Goal: Find specific page/section: Find specific page/section

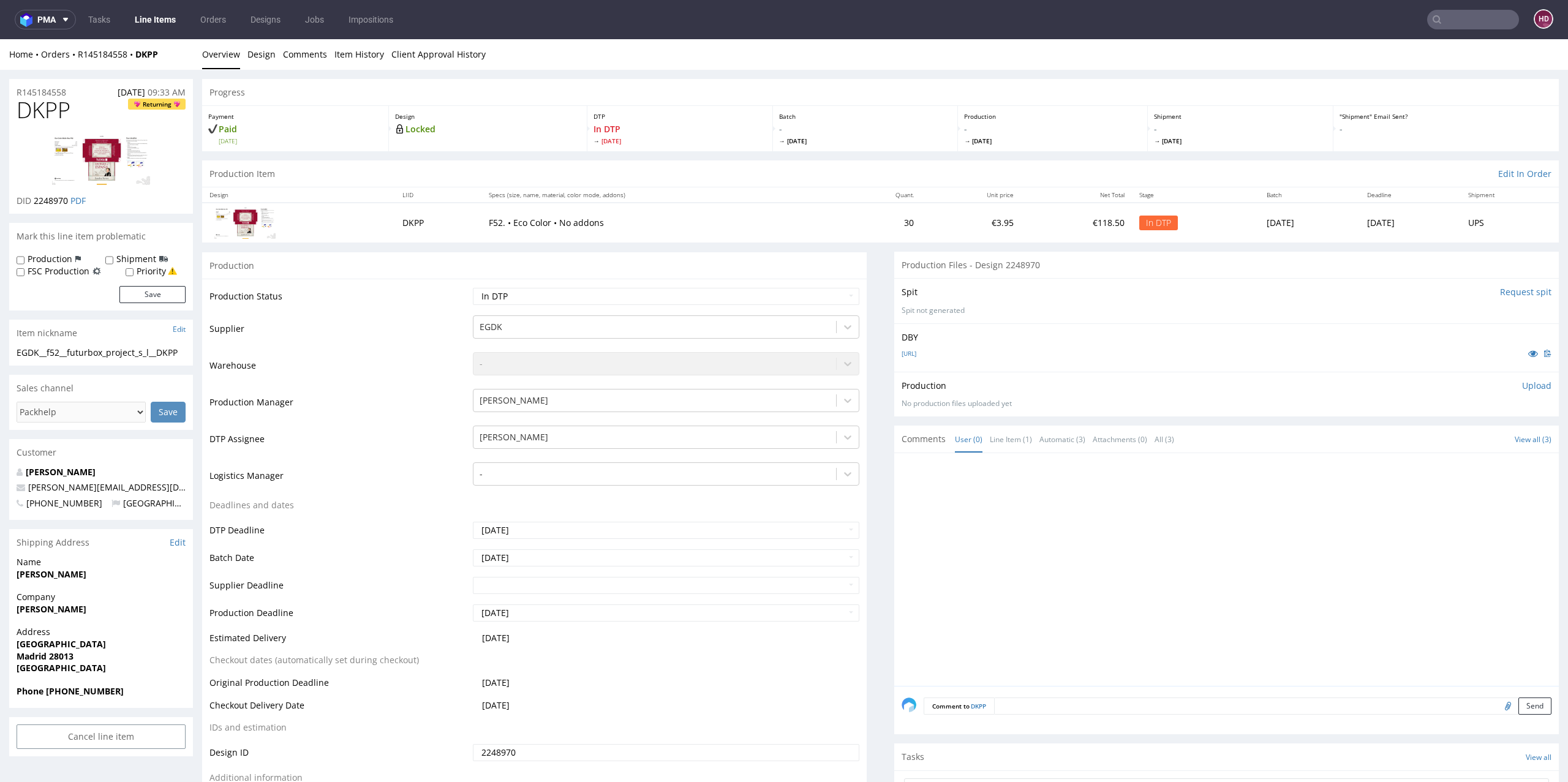
click at [120, 166] on img at bounding box center [101, 159] width 98 height 50
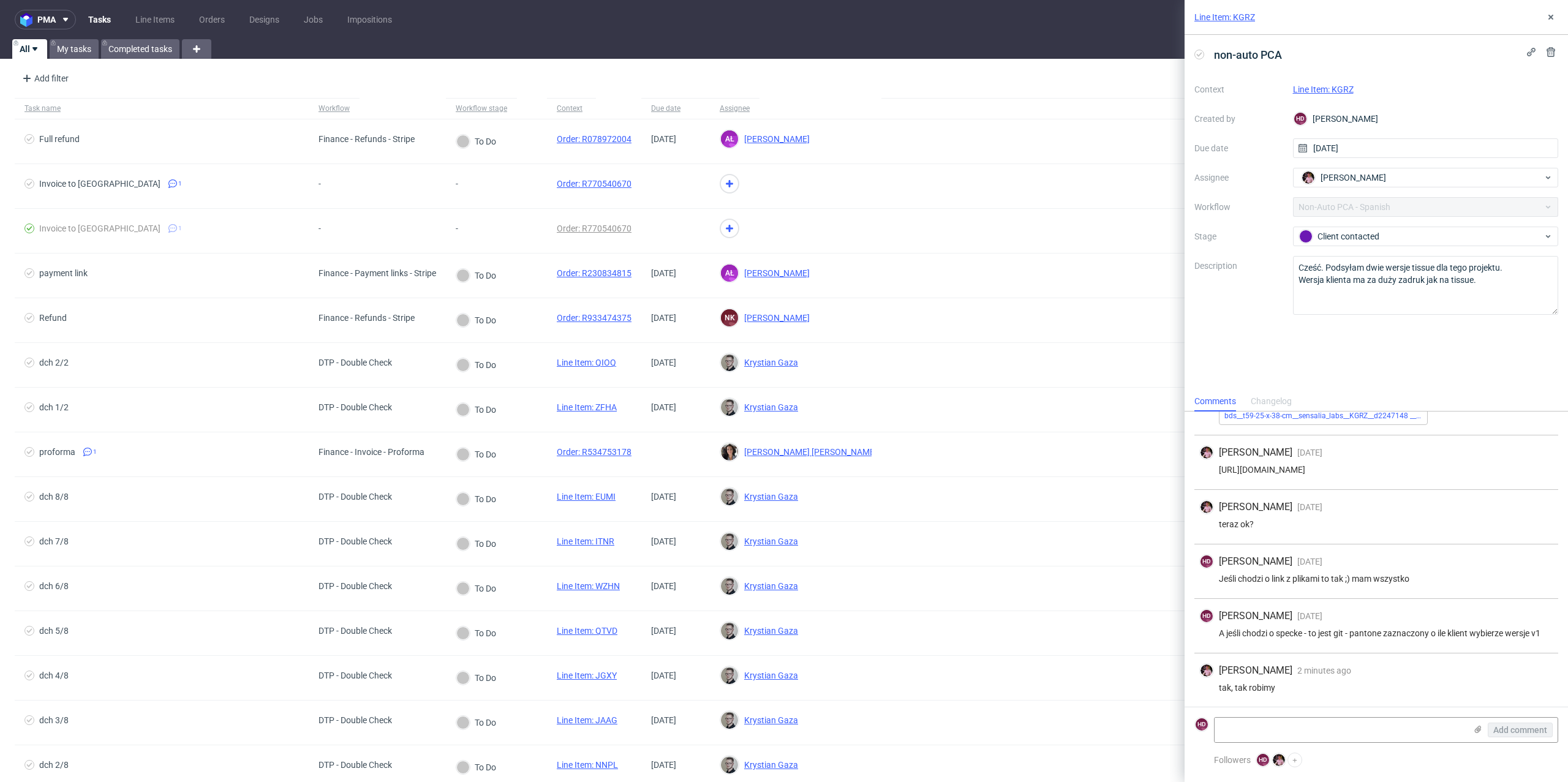
scroll to position [239, 0]
click at [1347, 91] on link "Line Item: KGRZ" at bounding box center [1324, 89] width 61 height 10
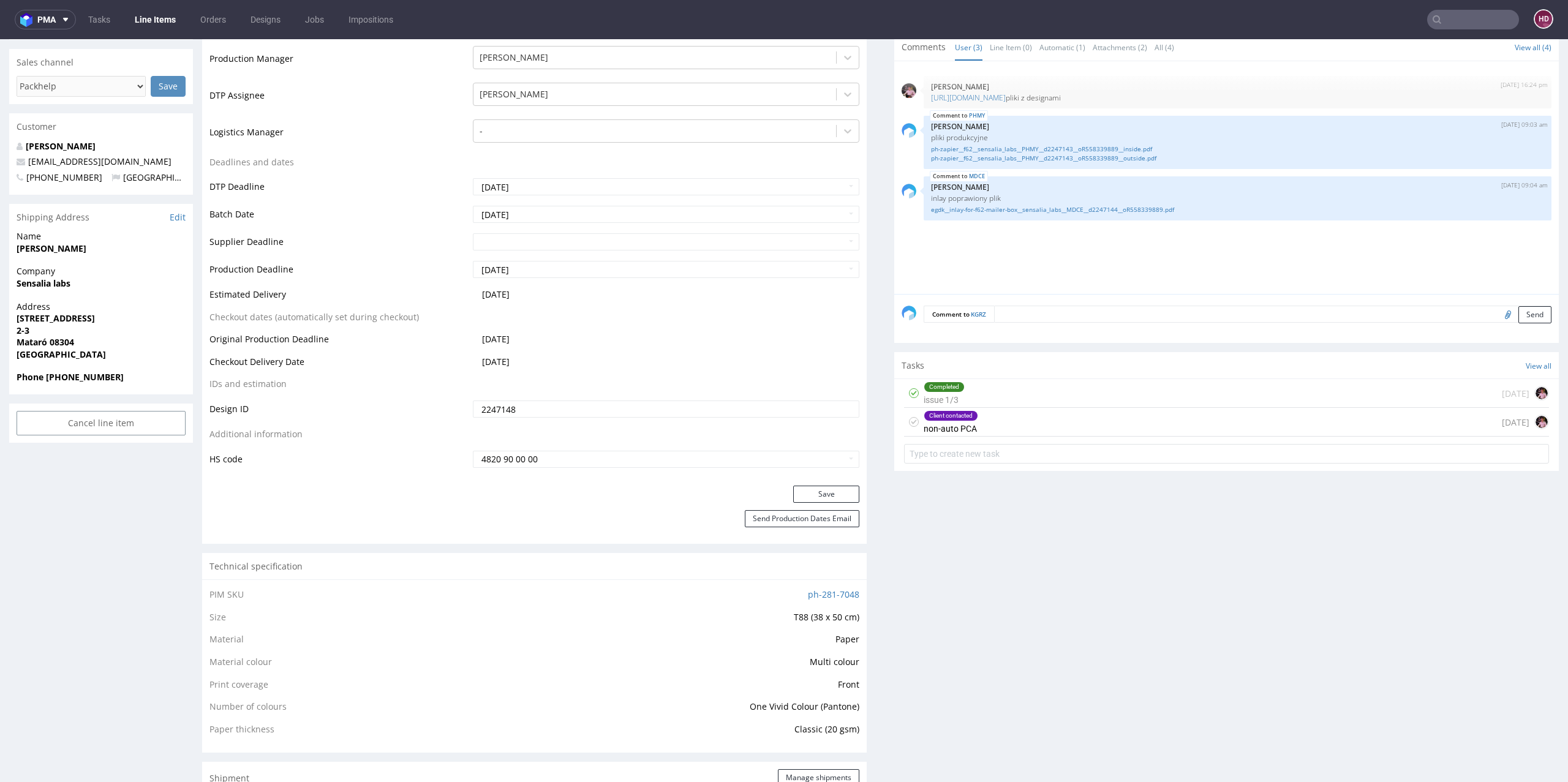
scroll to position [354, 0]
click at [958, 406] on div "Client contacted non-auto PCA" at bounding box center [950, 420] width 54 height 28
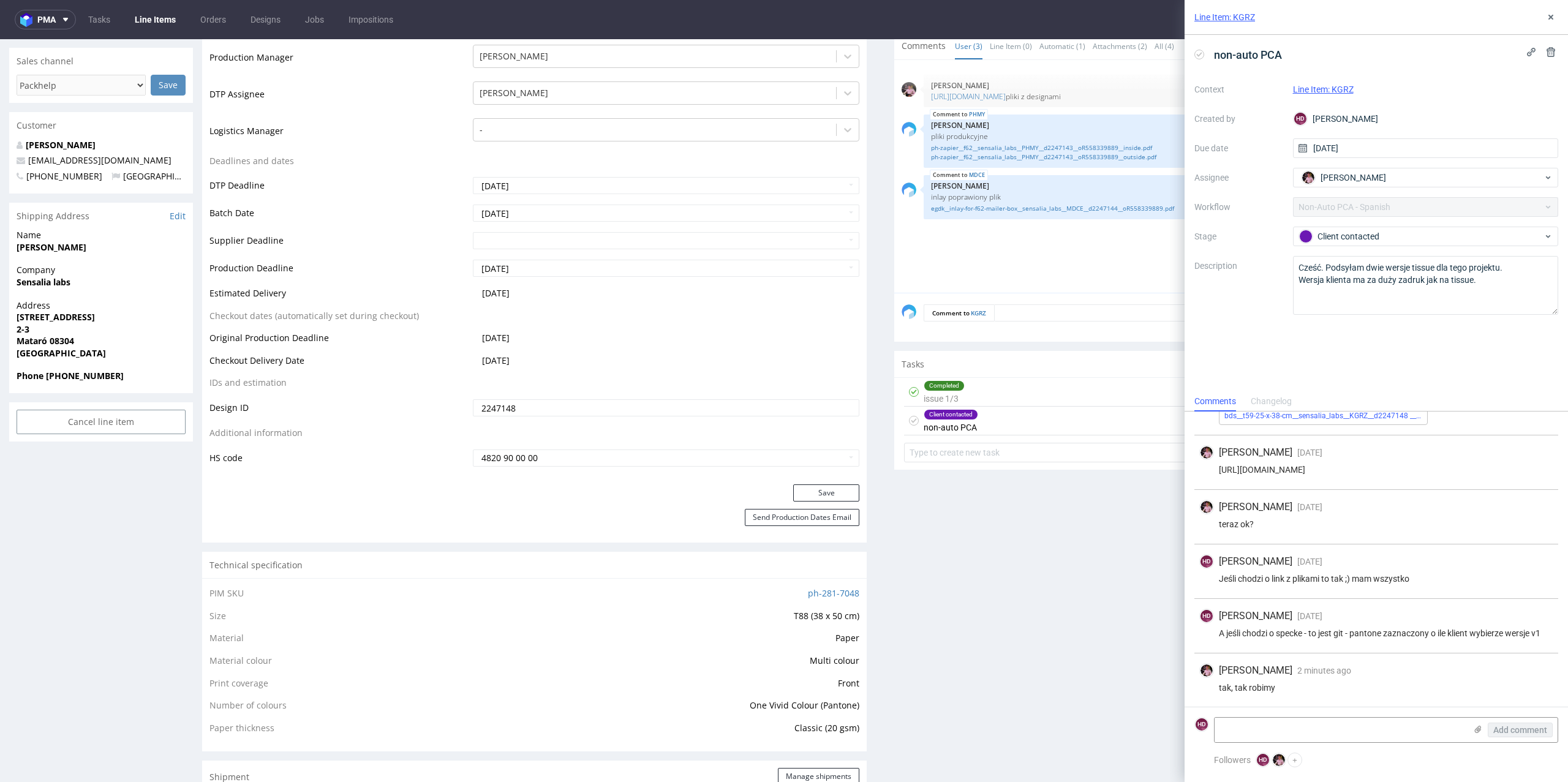
scroll to position [239, 0]
click at [1556, 3] on div "Line Item: KGRZ" at bounding box center [1376, 17] width 384 height 35
click at [1546, 14] on icon at bounding box center [1551, 17] width 10 height 10
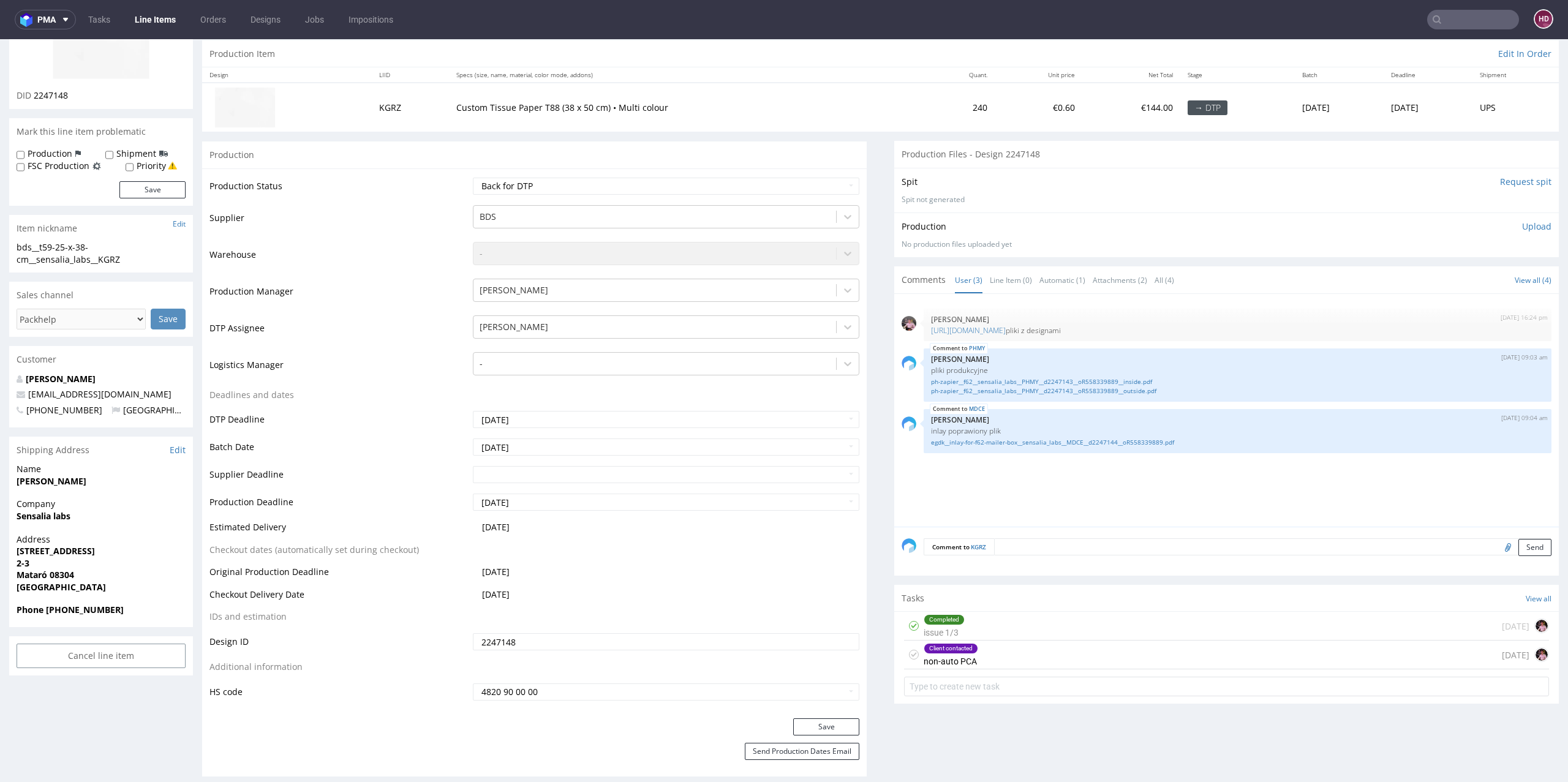
scroll to position [136, 0]
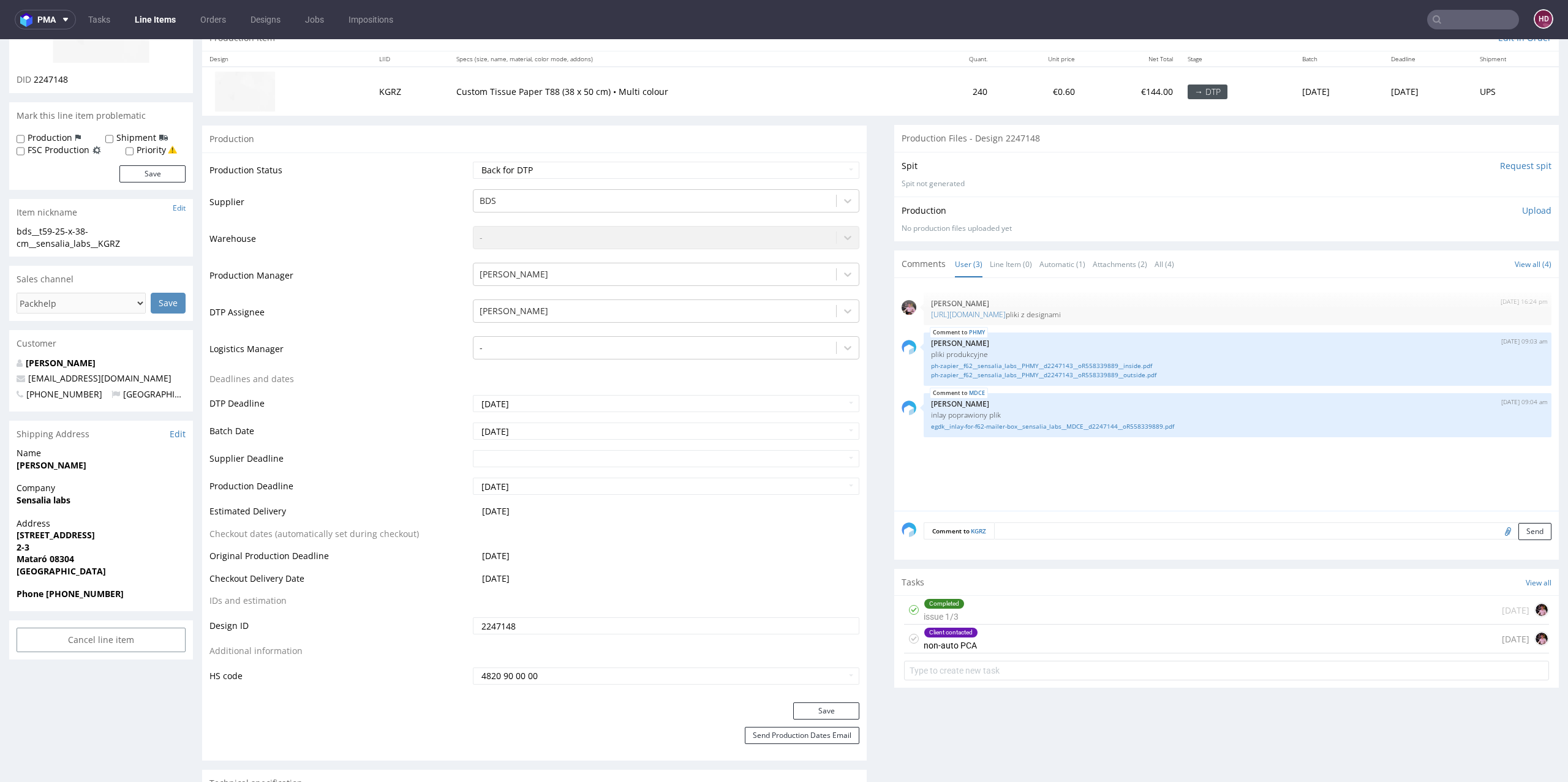
click at [991, 631] on div "Client contacted non-auto PCA 3 days ago" at bounding box center [1226, 639] width 645 height 29
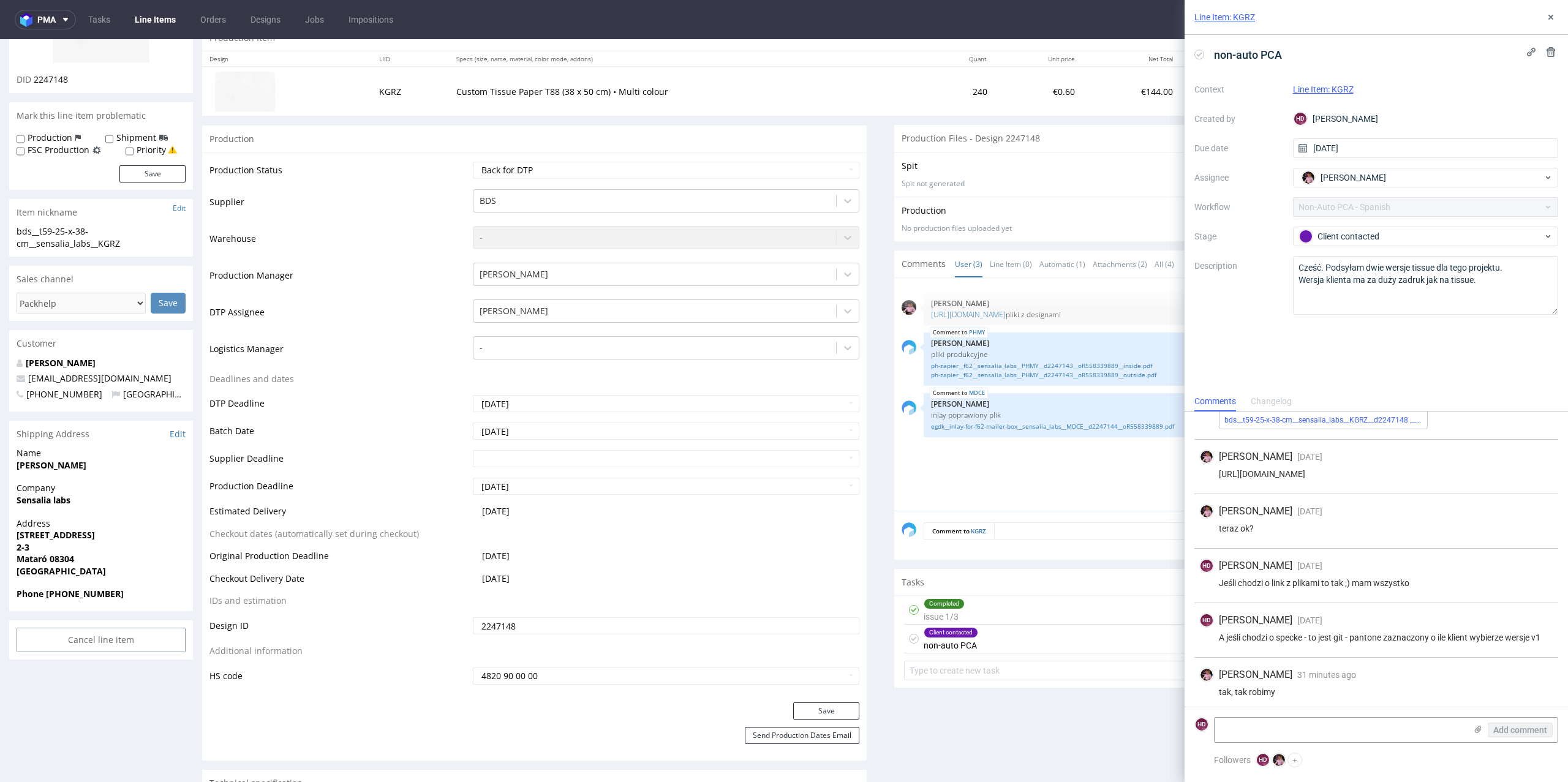
scroll to position [239, 0]
click at [146, 27] on link "Line Items" at bounding box center [155, 20] width 56 height 20
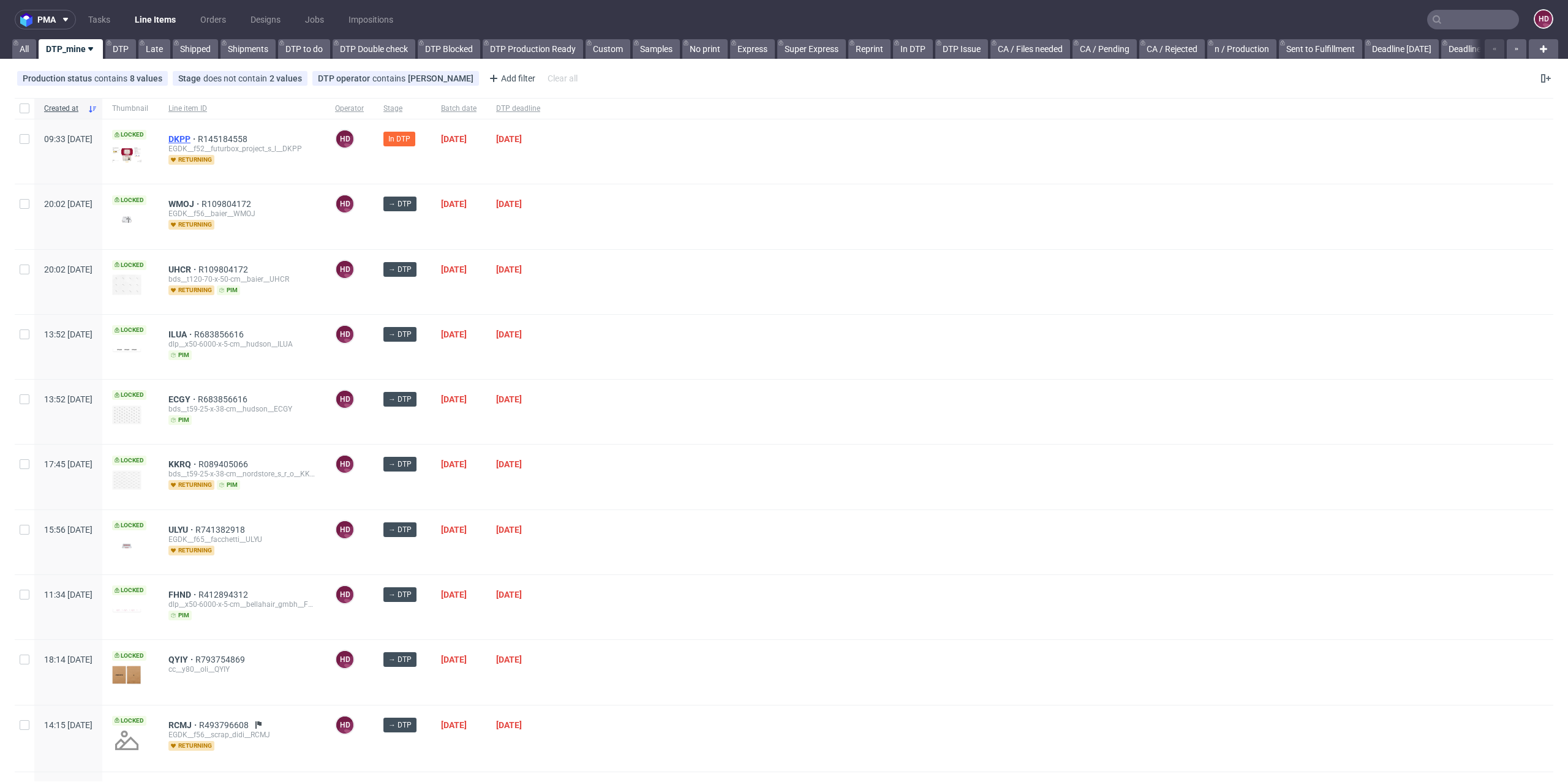
click at [198, 138] on span "DKPP" at bounding box center [183, 138] width 29 height 10
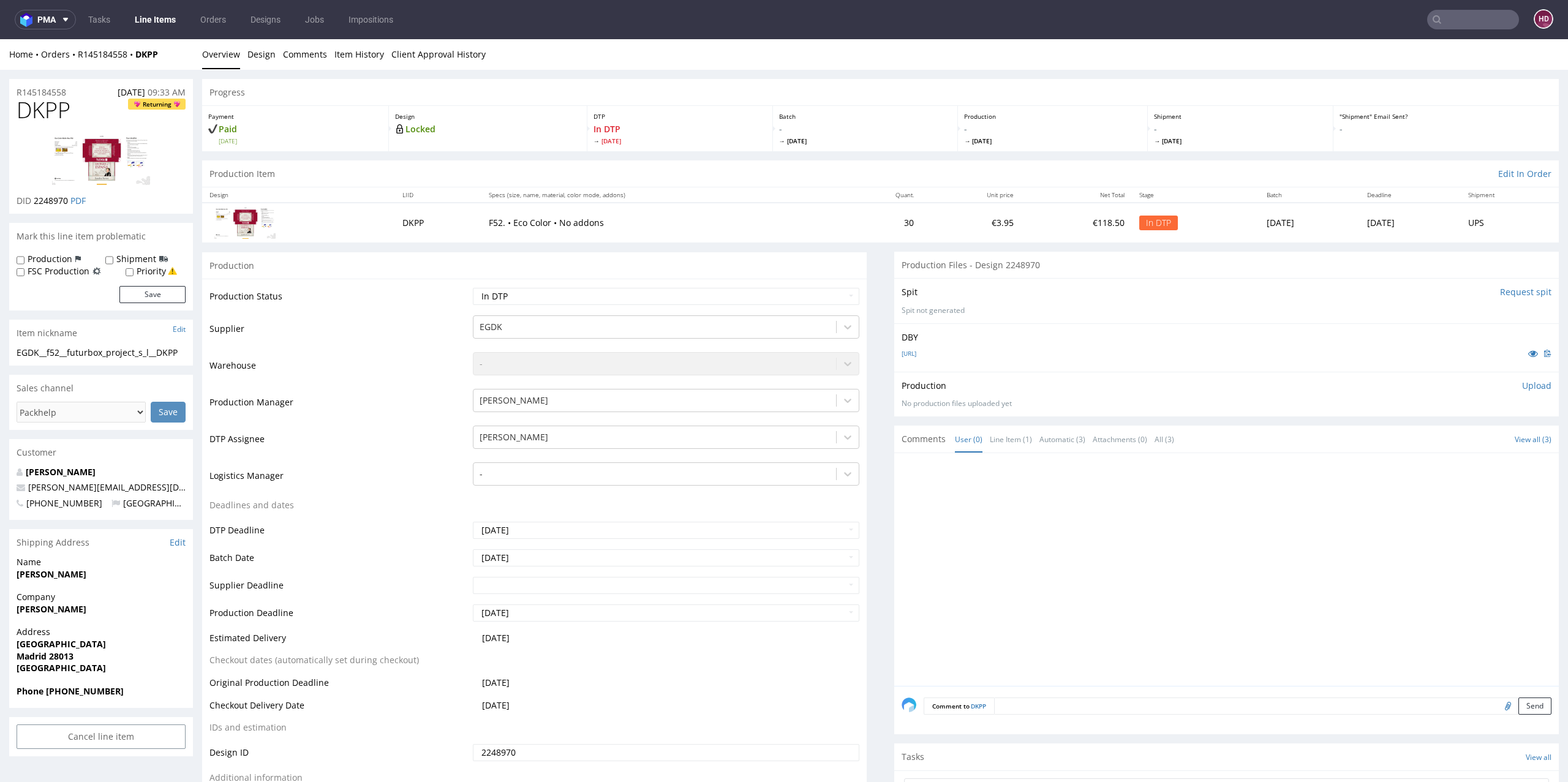
click at [202, 173] on div "Production Item Edit In Order" at bounding box center [880, 174] width 1357 height 27
click at [83, 144] on img at bounding box center [101, 159] width 98 height 50
